Goal: Task Accomplishment & Management: Manage account settings

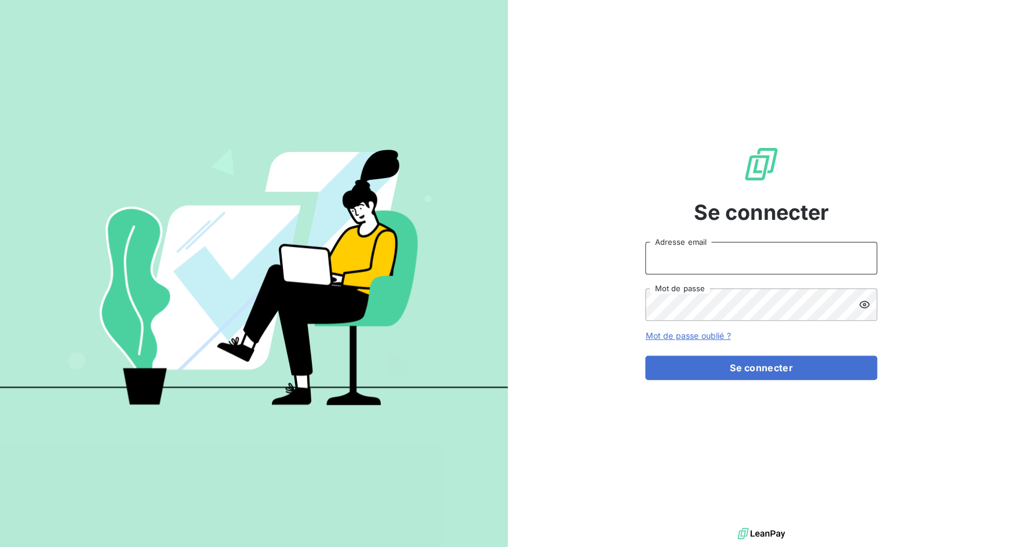
click at [695, 253] on input "Adresse email" at bounding box center [761, 258] width 232 height 32
drag, startPoint x: 686, startPoint y: 261, endPoint x: 725, endPoint y: 263, distance: 38.9
click at [725, 263] on input "admin@3dcelo" at bounding box center [761, 258] width 232 height 32
type input "admin@bertrandpneus"
click at [645, 355] on button "Se connecter" at bounding box center [761, 367] width 232 height 24
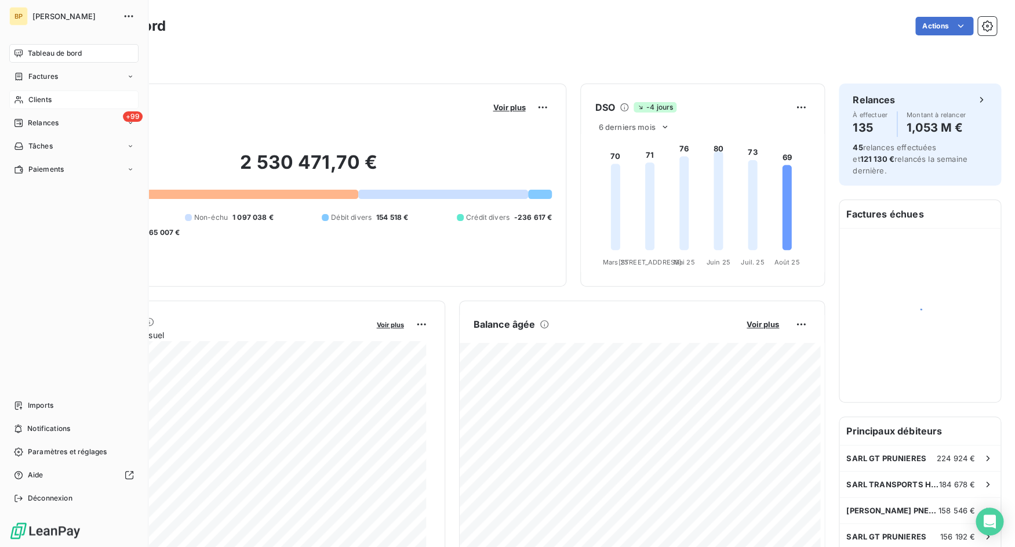
click at [53, 106] on div "Clients" at bounding box center [73, 99] width 129 height 19
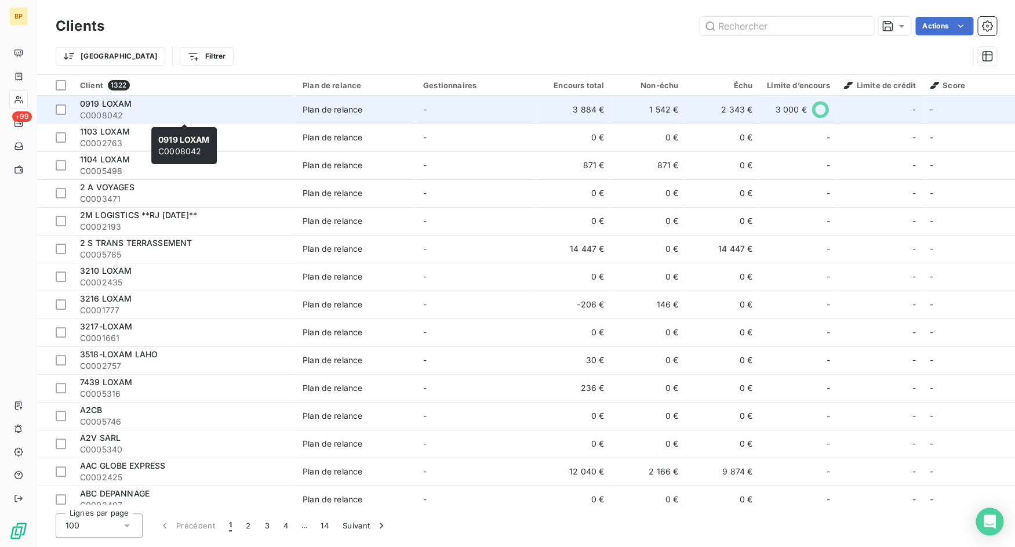
click at [212, 110] on div "0919 LOXAM" at bounding box center [184, 104] width 209 height 12
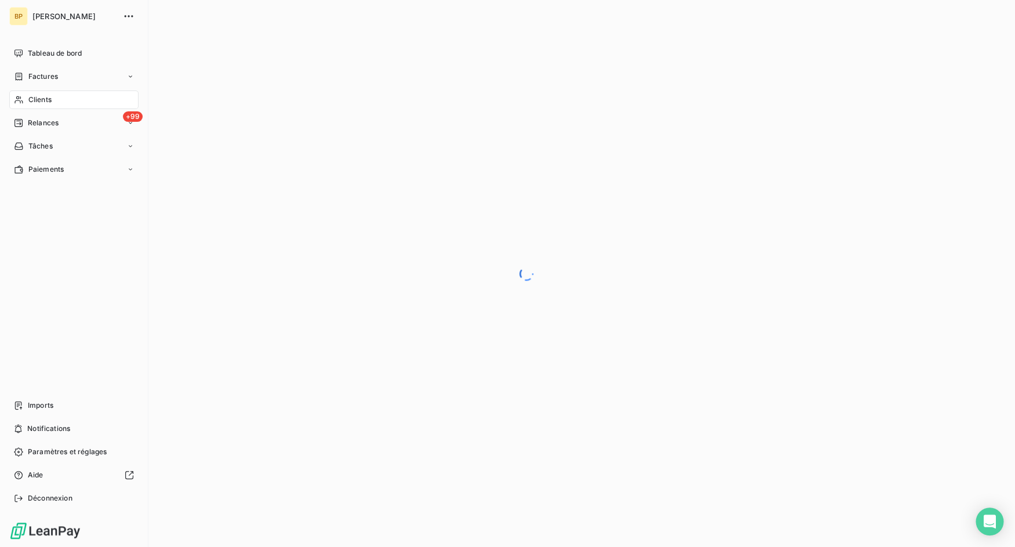
click at [28, 101] on div "Clients" at bounding box center [73, 99] width 129 height 19
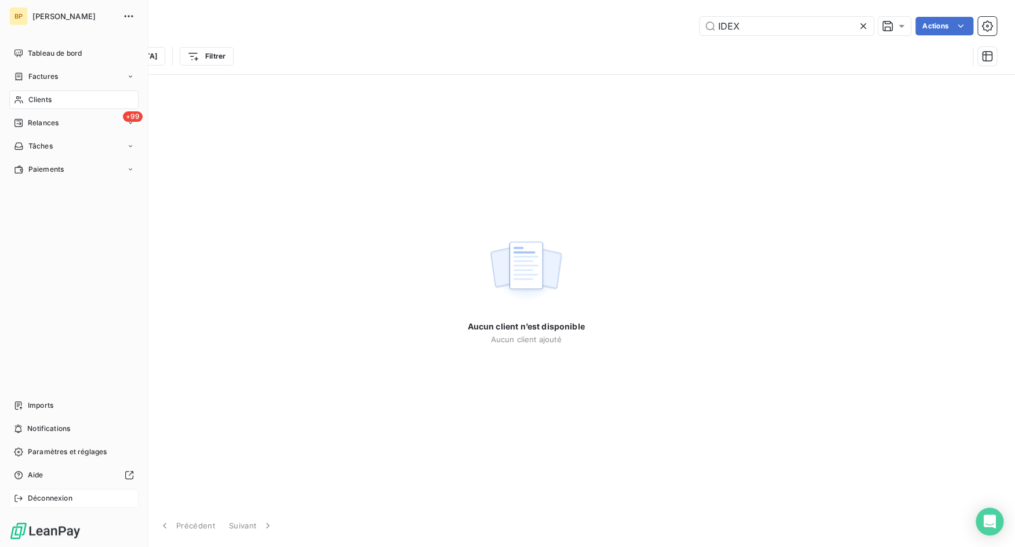
type input "IDEX"
click at [57, 491] on div "Déconnexion" at bounding box center [73, 498] width 129 height 19
